Goal: Navigation & Orientation: Understand site structure

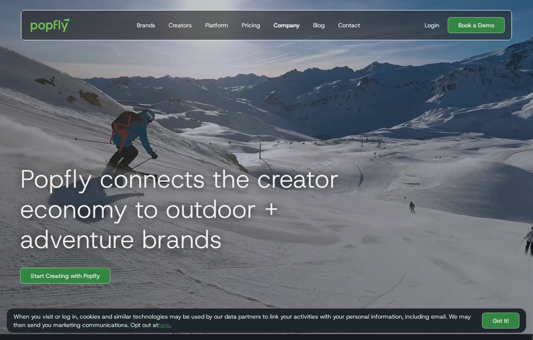
click at [270, 23] on link "Company" at bounding box center [286, 25] width 33 height 29
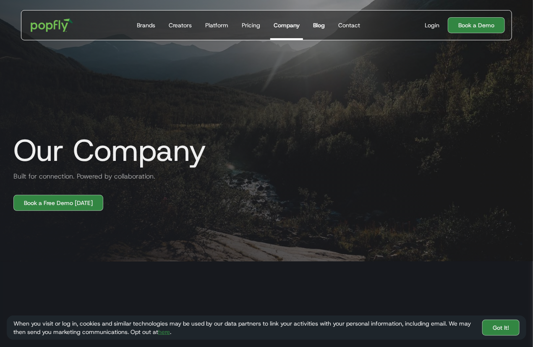
scroll to position [11, 0]
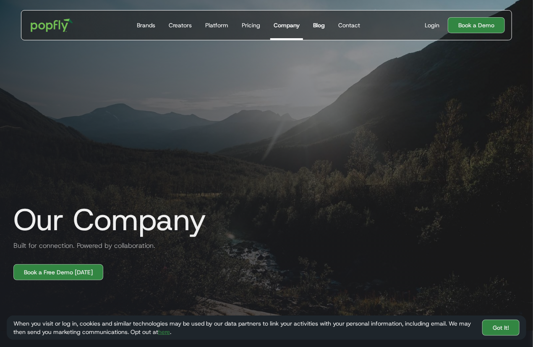
click at [318, 21] on div "Blog" at bounding box center [319, 25] width 12 height 8
click at [320, 24] on div "Blog" at bounding box center [319, 25] width 12 height 8
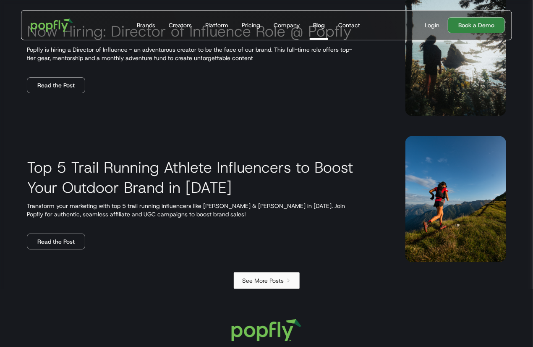
scroll to position [1470, 0]
